Goal: Transaction & Acquisition: Download file/media

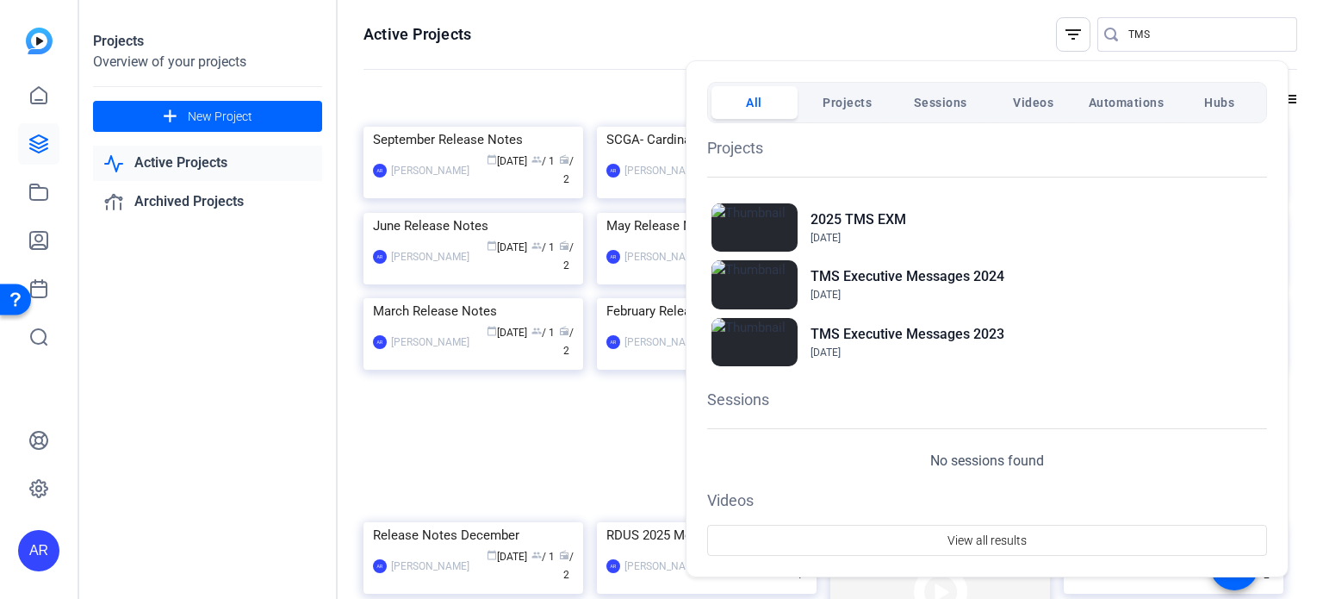
drag, startPoint x: 1226, startPoint y: 44, endPoint x: 1178, endPoint y: 23, distance: 52.5
drag, startPoint x: 1178, startPoint y: 23, endPoint x: 844, endPoint y: 224, distance: 389.1
click at [844, 224] on h2 "2025 TMS EXM" at bounding box center [859, 219] width 96 height 21
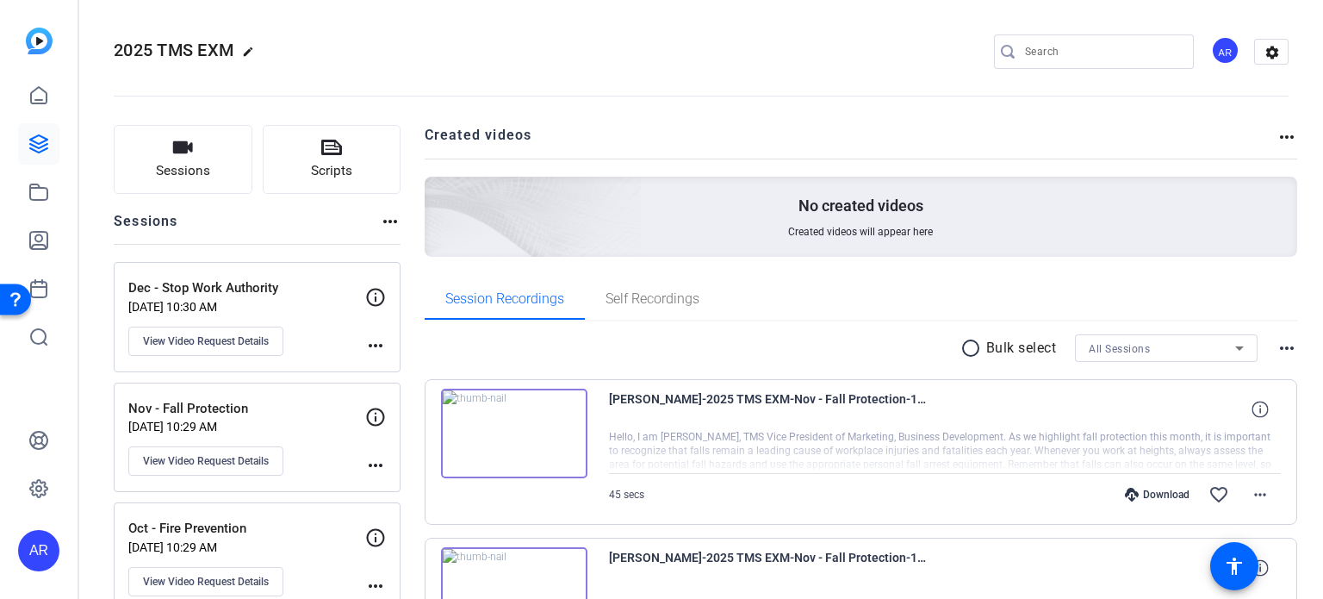
drag, startPoint x: 1248, startPoint y: 490, endPoint x: 1273, endPoint y: 409, distance: 84.7
click at [1273, 409] on div "Kevin Fenton-2025 TMS EXM-Nov - Fall Protection-1759364894688-webcam Hello, I a…" at bounding box center [862, 452] width 874 height 146
click at [1252, 487] on mat-icon "more_horiz" at bounding box center [1260, 494] width 21 height 21
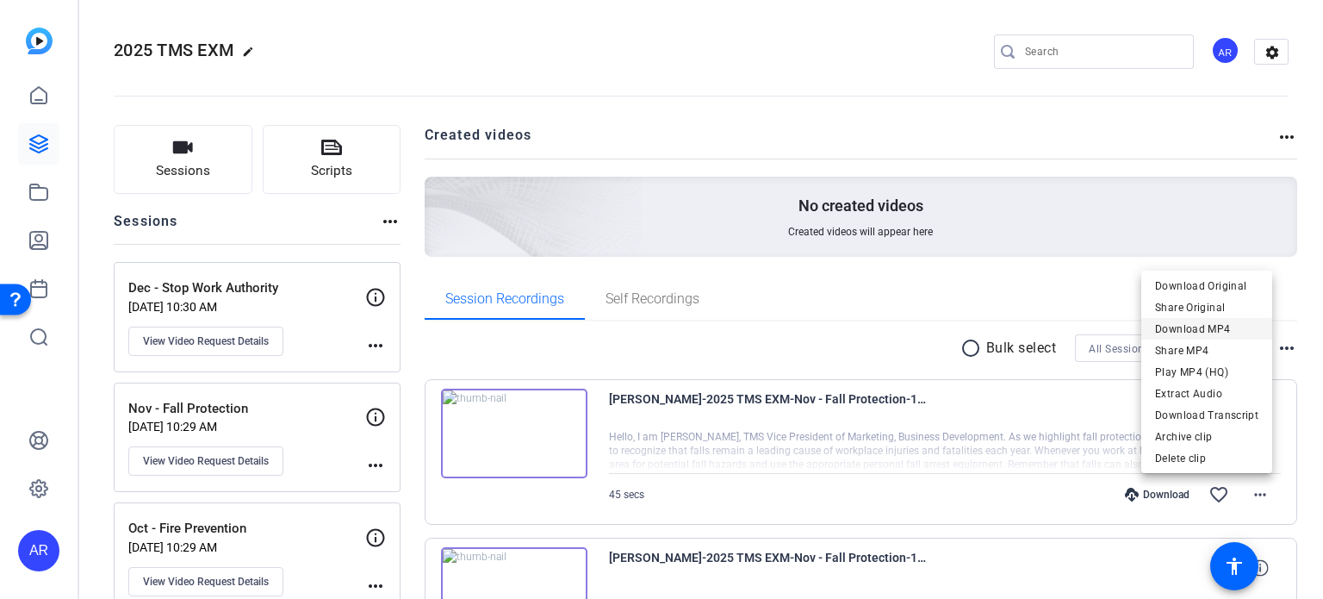
click at [1228, 333] on span "Download MP4" at bounding box center [1206, 329] width 103 height 21
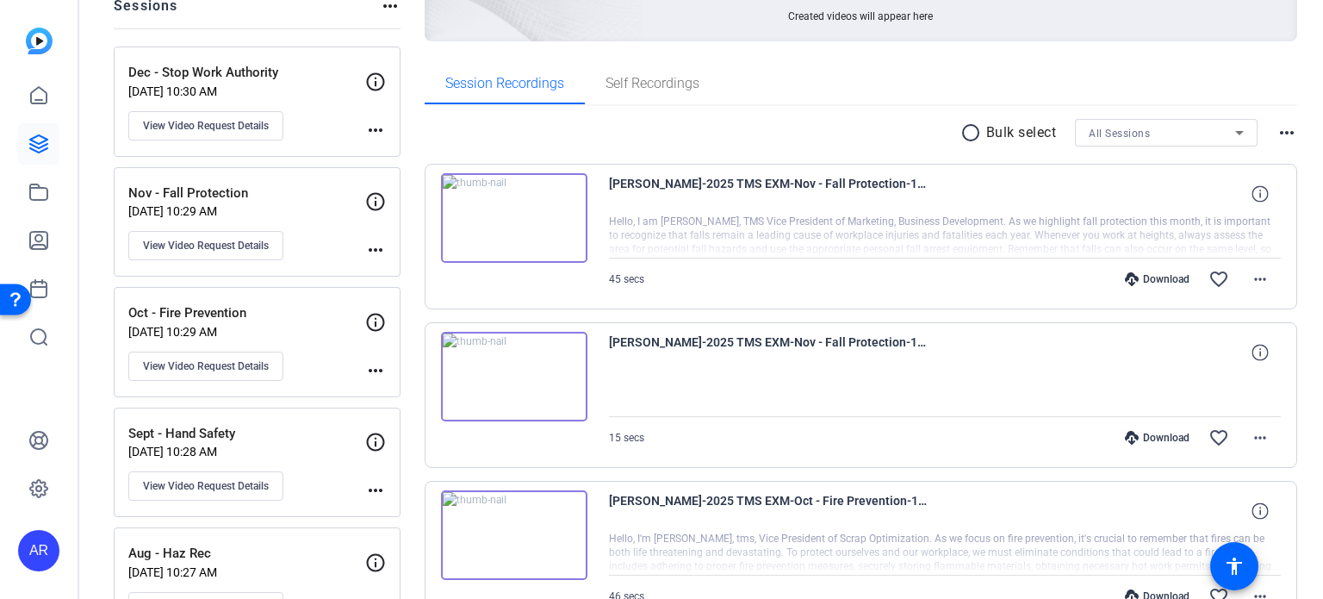
scroll to position [245, 0]
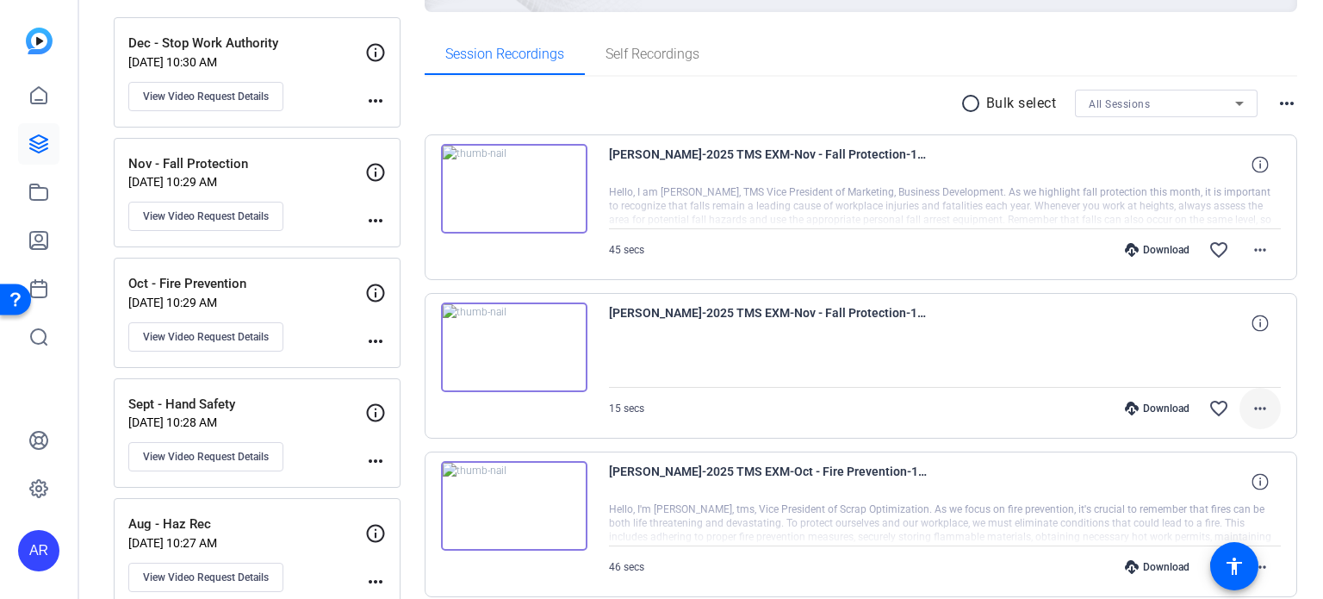
click at [1254, 402] on mat-icon "more_horiz" at bounding box center [1260, 408] width 21 height 21
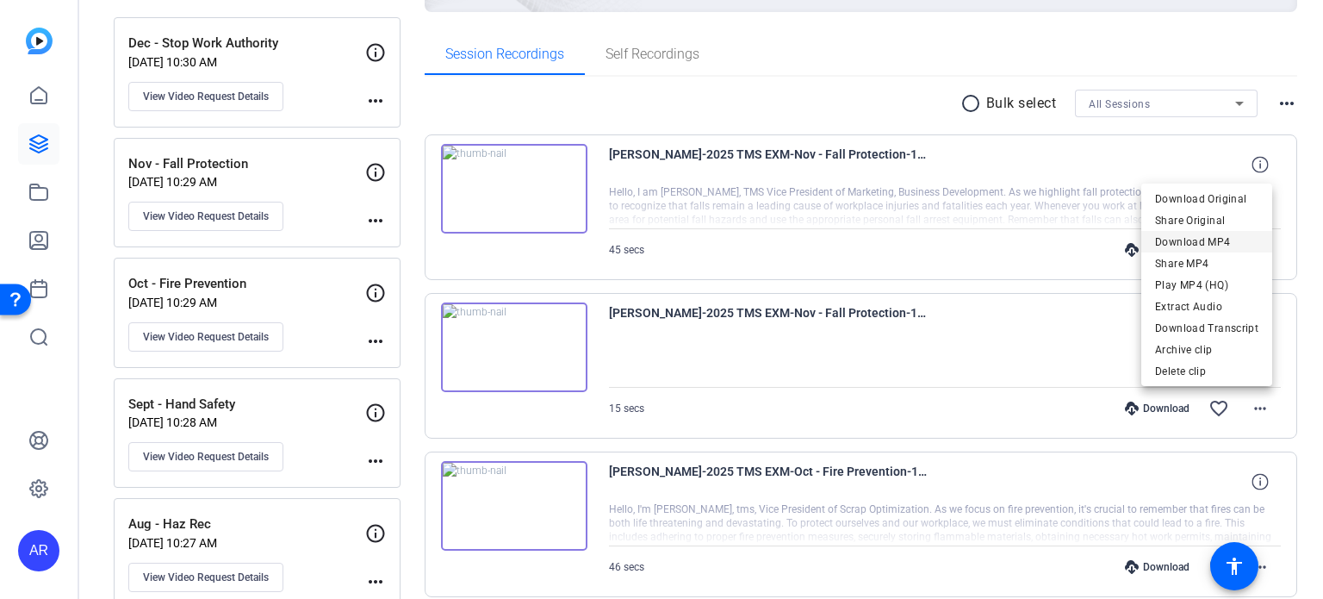
click at [1189, 240] on span "Download MP4" at bounding box center [1206, 241] width 103 height 21
